Goal: Information Seeking & Learning: Learn about a topic

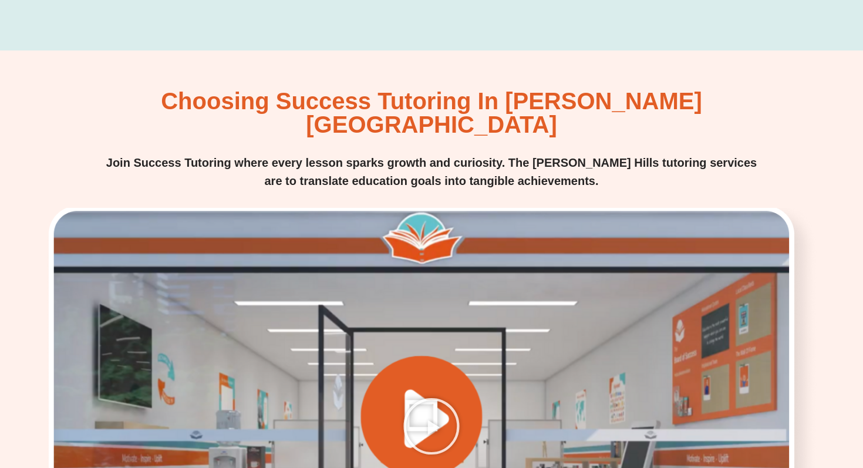
scroll to position [1517, 0]
click at [450, 258] on div at bounding box center [431, 426] width 777 height 437
click at [424, 397] on icon "Play Video" at bounding box center [431, 426] width 59 height 59
click at [457, 397] on icon "Play Video" at bounding box center [431, 426] width 59 height 59
click at [438, 397] on icon "Play Video" at bounding box center [431, 426] width 59 height 59
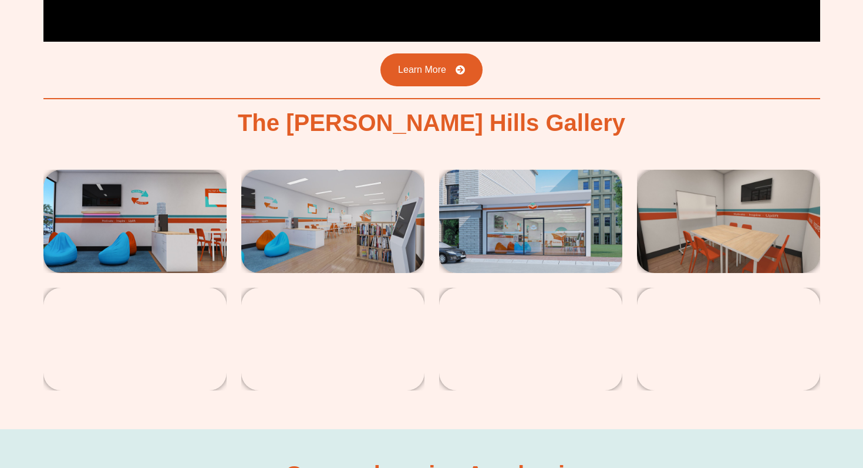
scroll to position [2119, 0]
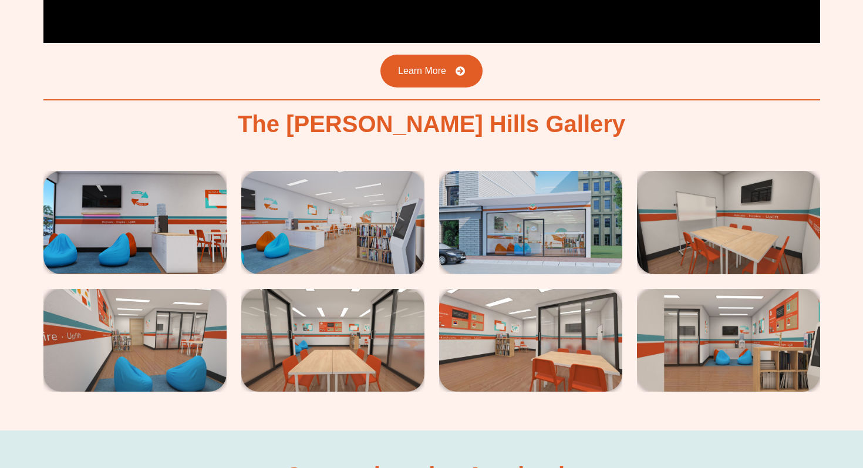
click at [555, 171] on img at bounding box center [530, 222] width 183 height 103
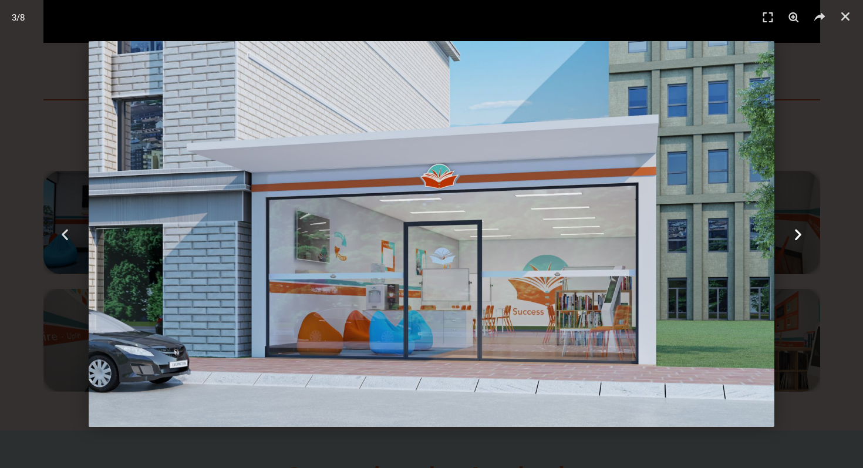
click at [855, 99] on div "Next" at bounding box center [799, 234] width 130 height 468
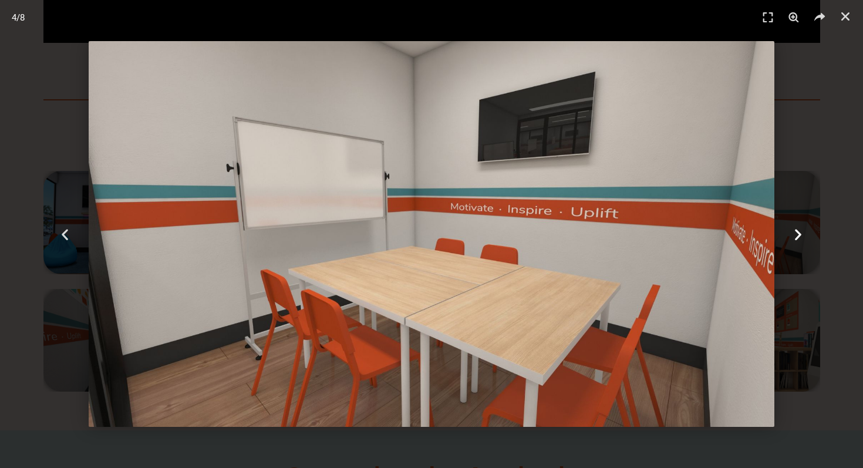
click at [836, 103] on div "Next" at bounding box center [799, 234] width 130 height 468
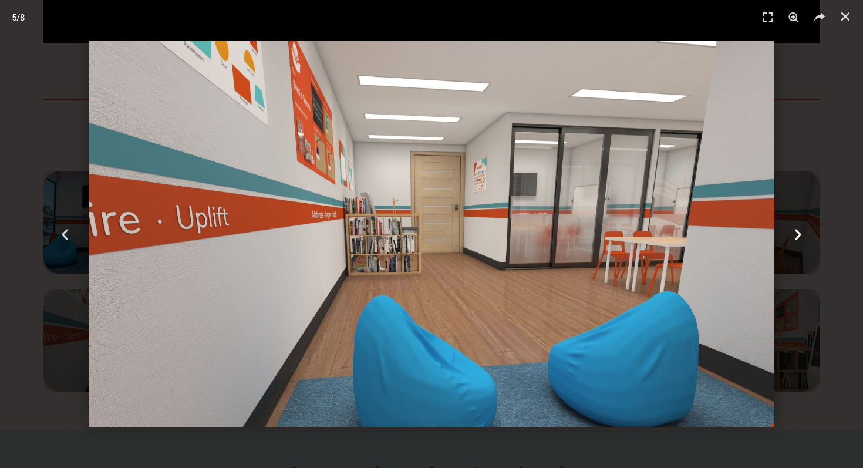
click at [837, 103] on div "Next" at bounding box center [799, 234] width 130 height 468
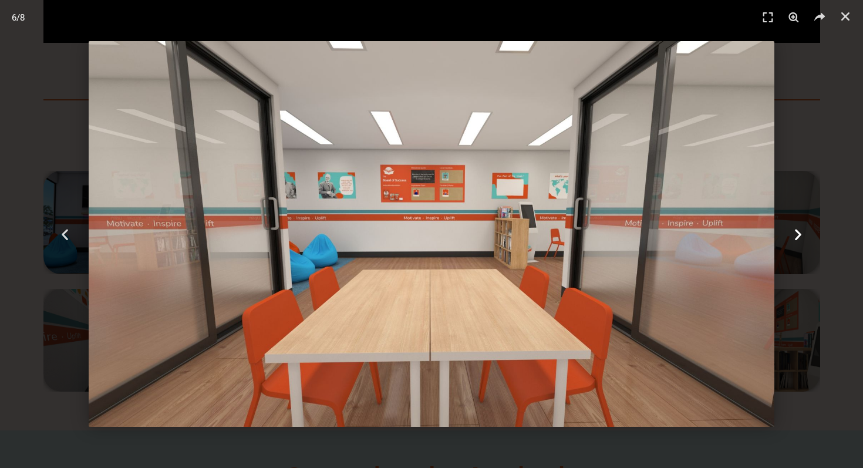
click at [837, 103] on div "Next" at bounding box center [799, 234] width 130 height 468
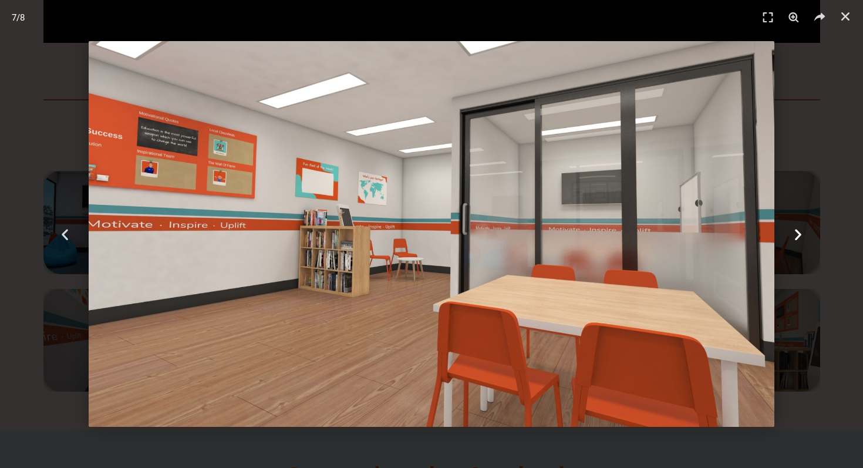
click at [837, 103] on div "Next" at bounding box center [799, 234] width 130 height 468
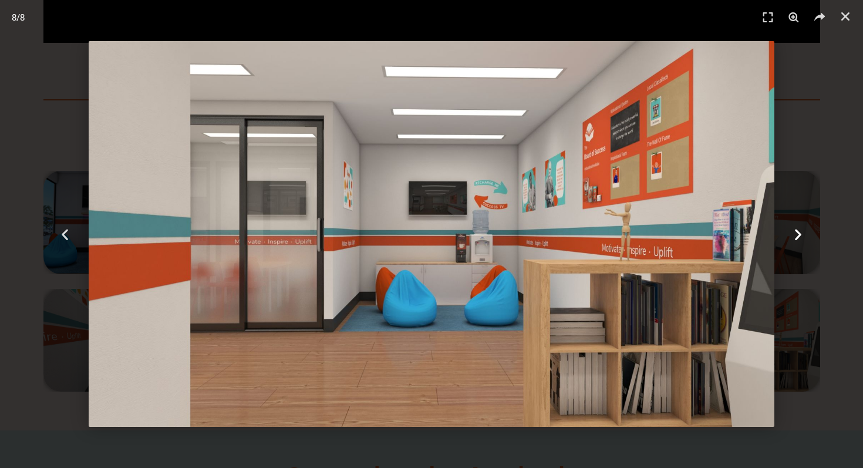
click at [837, 103] on div "Next" at bounding box center [799, 234] width 130 height 468
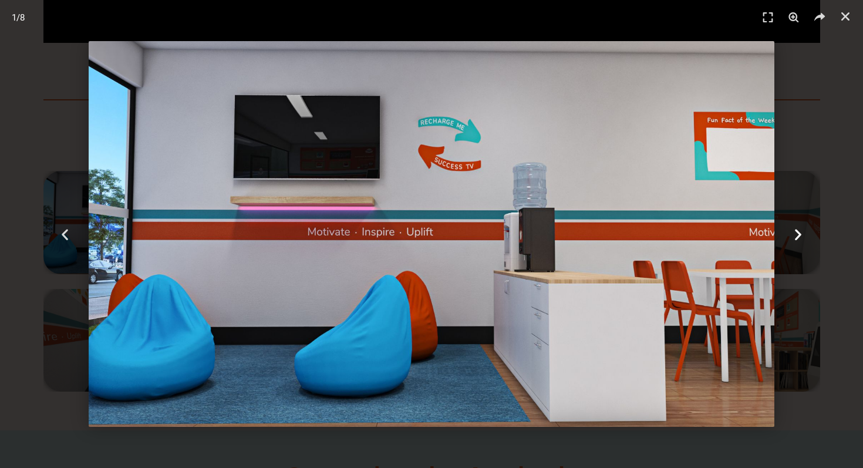
click at [837, 103] on div "Next" at bounding box center [799, 234] width 130 height 468
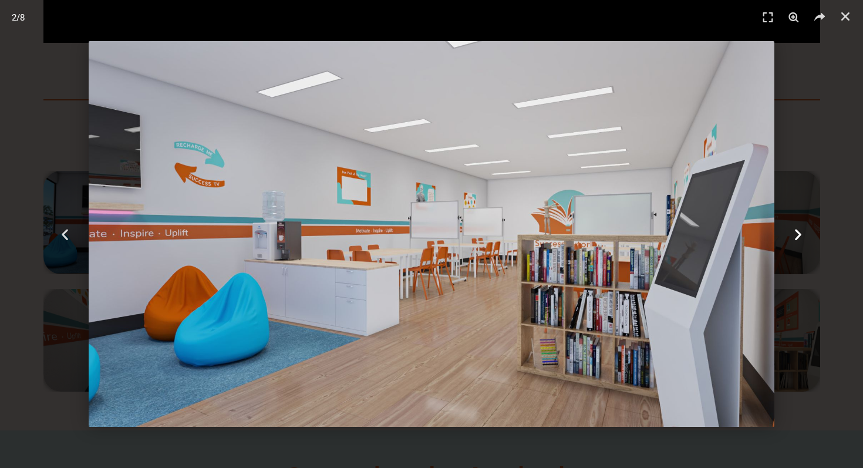
click at [837, 103] on div "Next" at bounding box center [799, 234] width 130 height 468
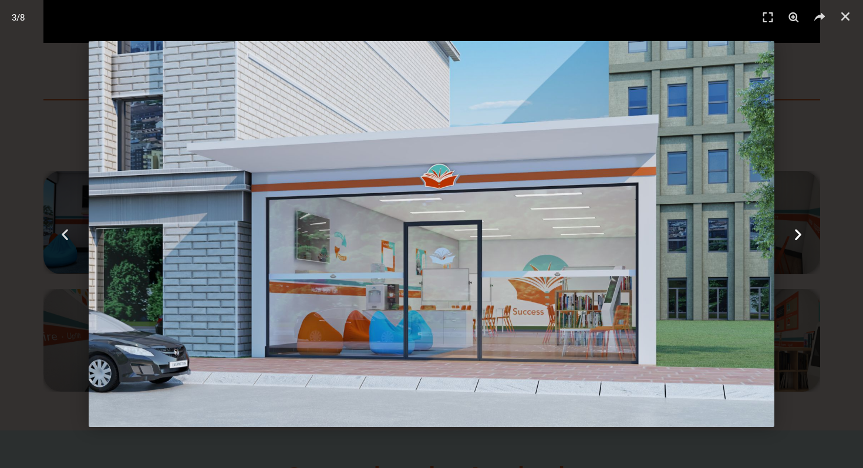
click at [837, 103] on div "Next" at bounding box center [799, 234] width 130 height 468
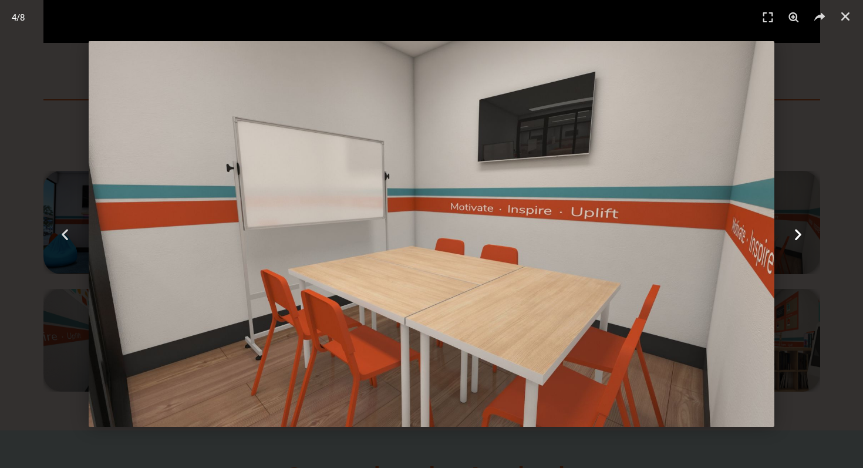
click at [837, 103] on div "Next" at bounding box center [799, 234] width 130 height 468
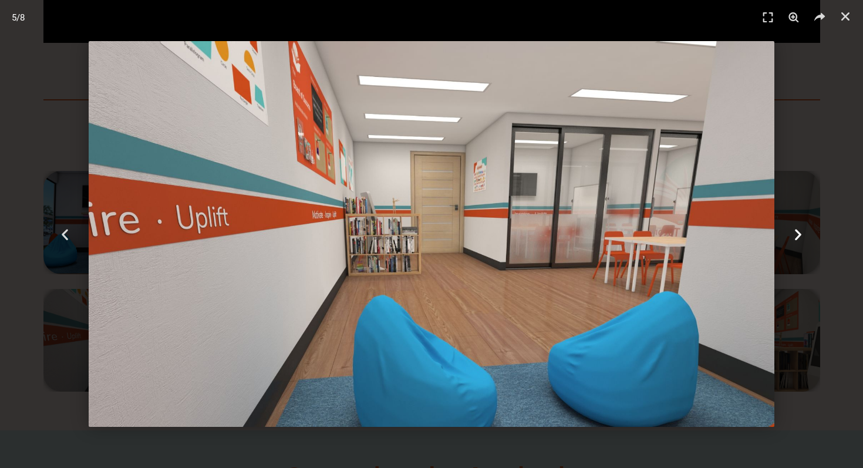
click at [837, 103] on div "Next" at bounding box center [799, 234] width 130 height 468
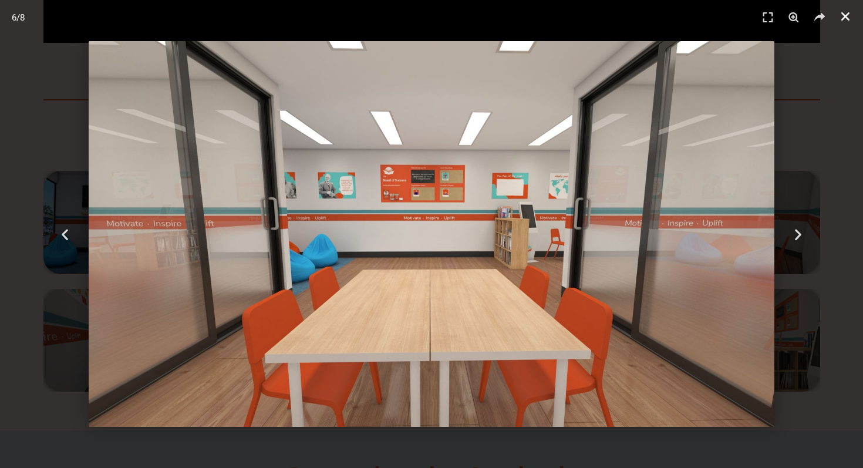
click at [837, 17] on link "Close (Esc)" at bounding box center [845, 17] width 18 height 18
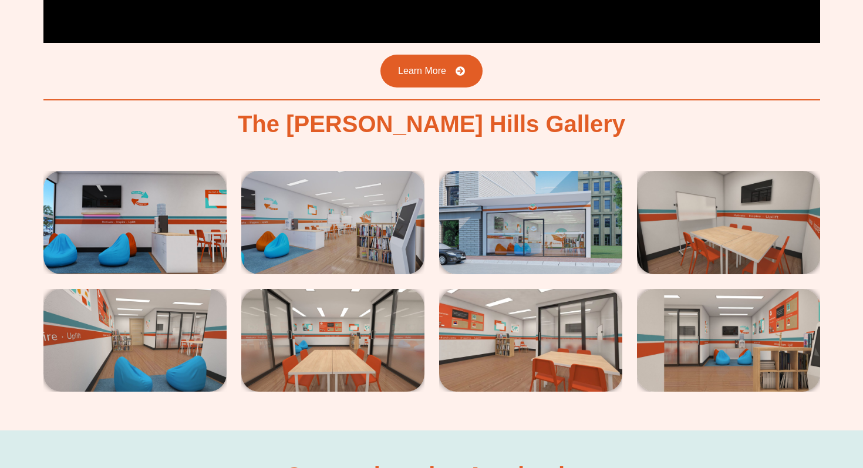
click at [548, 171] on img at bounding box center [530, 222] width 183 height 103
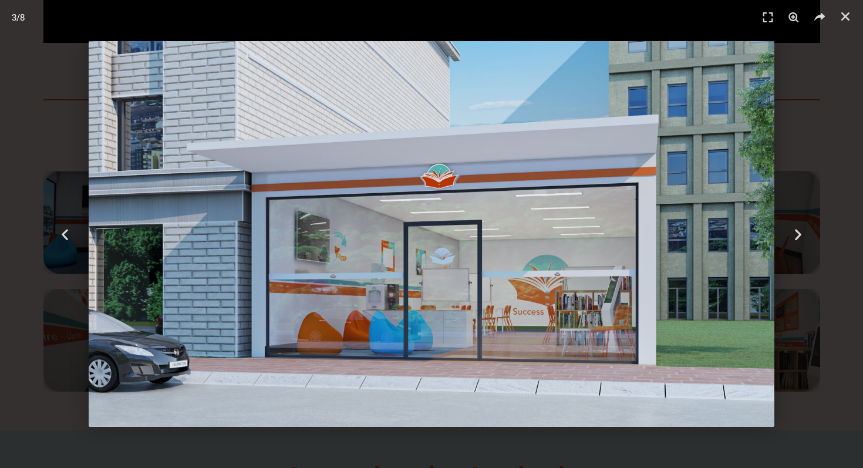
click at [712, 238] on img "3 / 8" at bounding box center [432, 234] width 686 height 386
click at [841, 143] on div "Next" at bounding box center [799, 234] width 130 height 468
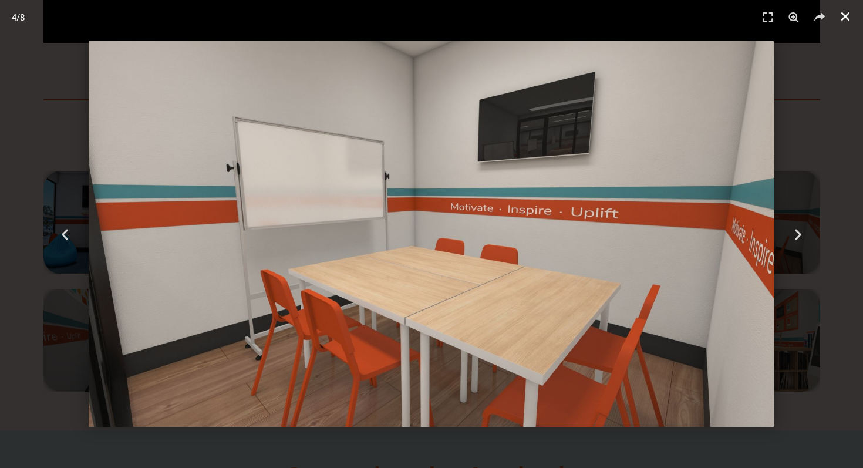
click at [851, 11] on link "Close (Esc)" at bounding box center [845, 17] width 18 height 18
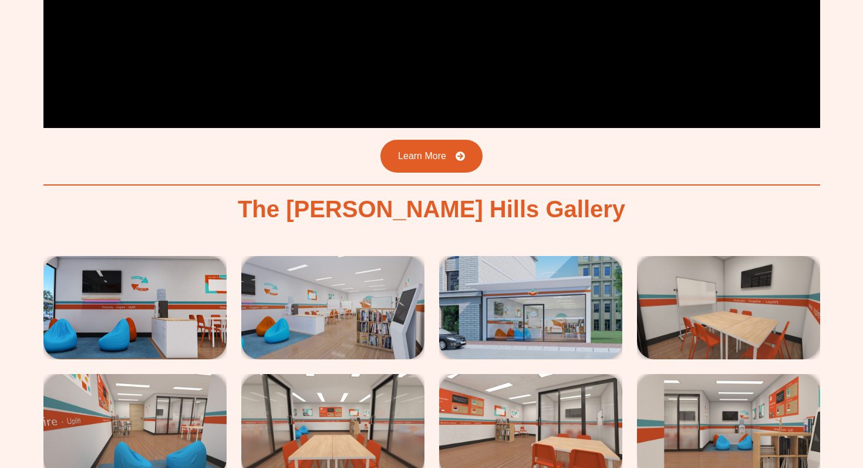
scroll to position [2036, 0]
